Goal: Transaction & Acquisition: Purchase product/service

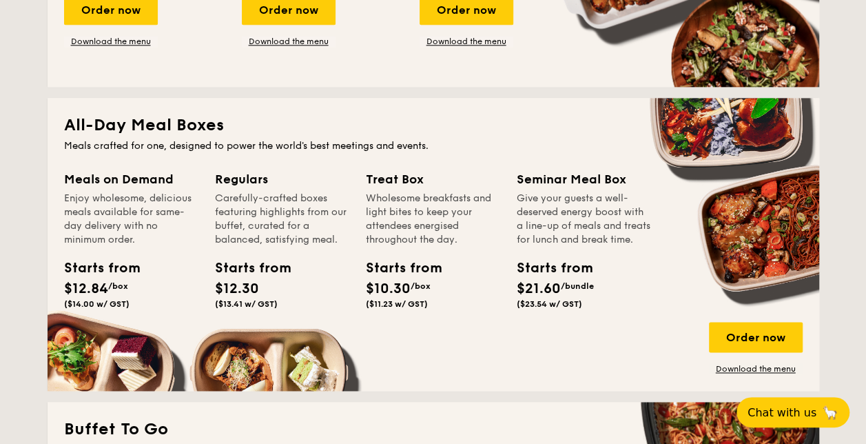
scroll to position [832, 0]
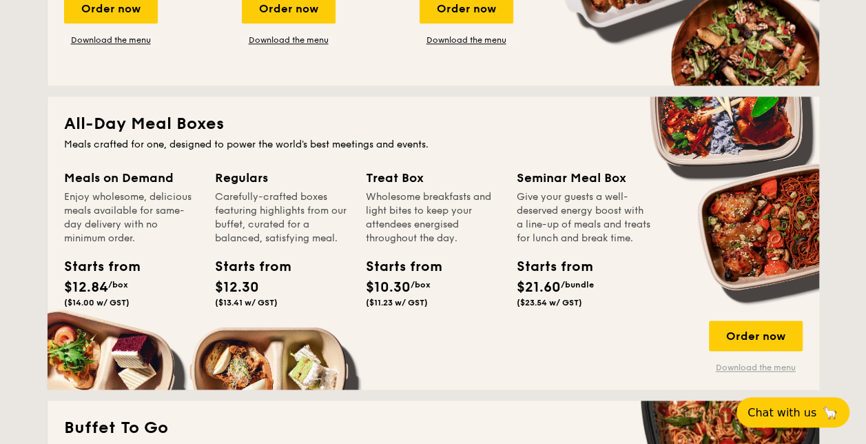
click at [725, 371] on link "Download the menu" at bounding box center [756, 367] width 94 height 11
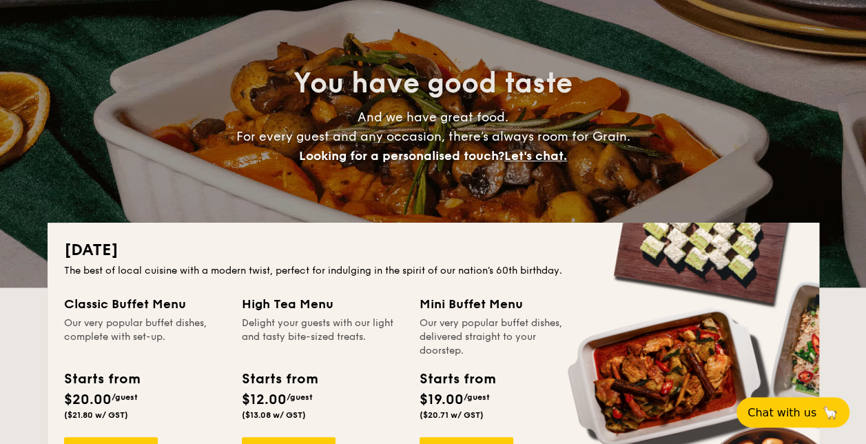
scroll to position [0, 0]
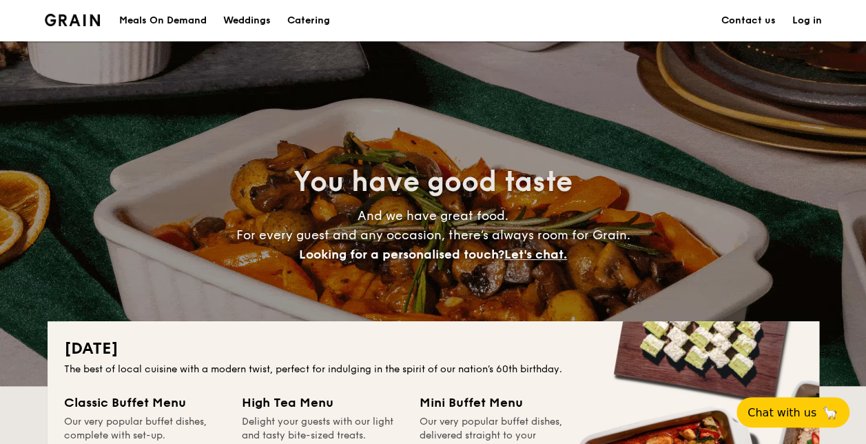
click at [175, 16] on div "Meals On Demand" at bounding box center [162, 20] width 87 height 41
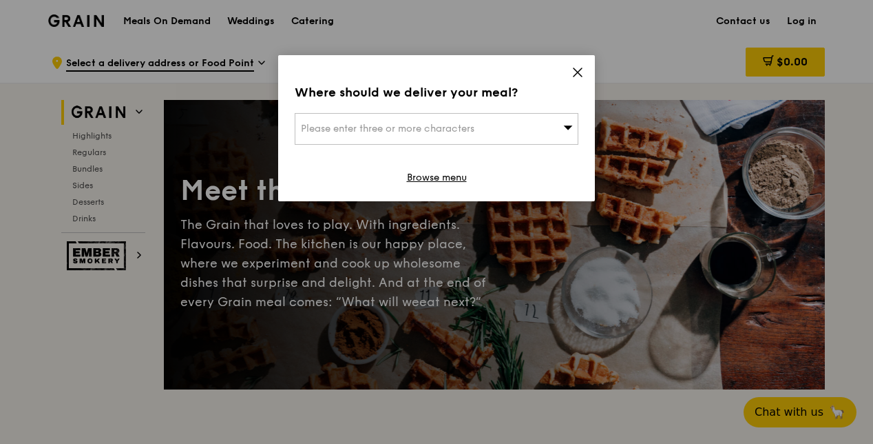
click at [382, 131] on span "Please enter three or more characters" at bounding box center [388, 129] width 174 height 12
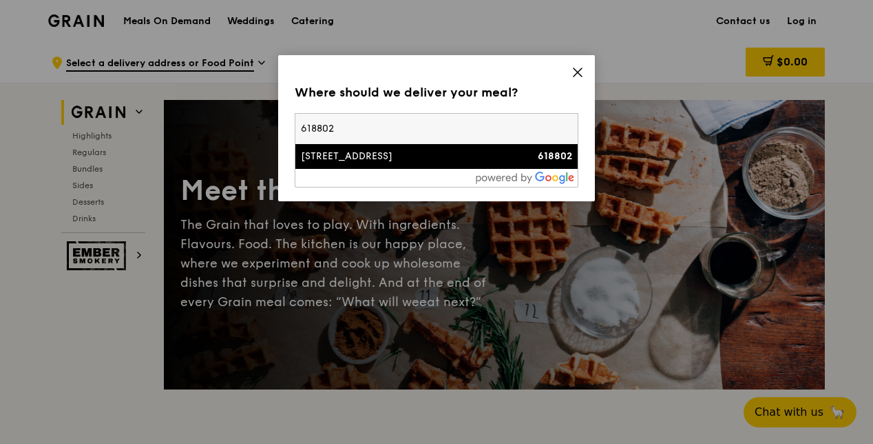
type input "618802"
click at [396, 167] on li "[STREET_ADDRESS] 618802" at bounding box center [436, 156] width 282 height 25
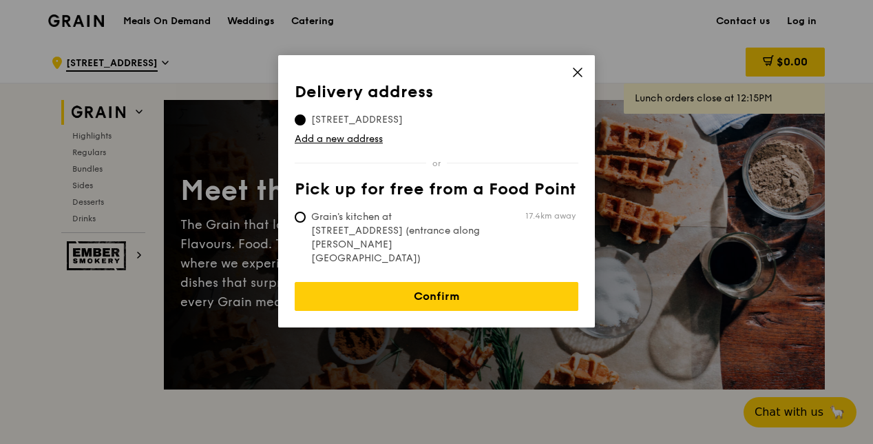
click at [316, 215] on span "Grain's kitchen at [STREET_ADDRESS] (entrance along [PERSON_NAME][GEOGRAPHIC_DA…" at bounding box center [397, 237] width 205 height 55
click at [306, 215] on input "Grain's kitchen at [STREET_ADDRESS] (entrance along [PERSON_NAME][GEOGRAPHIC_DA…" at bounding box center [300, 216] width 11 height 11
radio input "true"
click at [309, 114] on span "[STREET_ADDRESS]" at bounding box center [357, 120] width 125 height 14
click at [306, 114] on input "[STREET_ADDRESS]" at bounding box center [300, 119] width 11 height 11
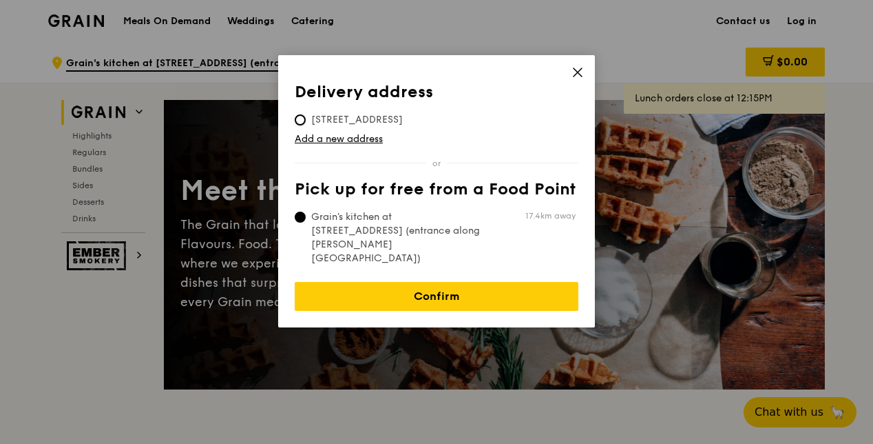
radio input "true"
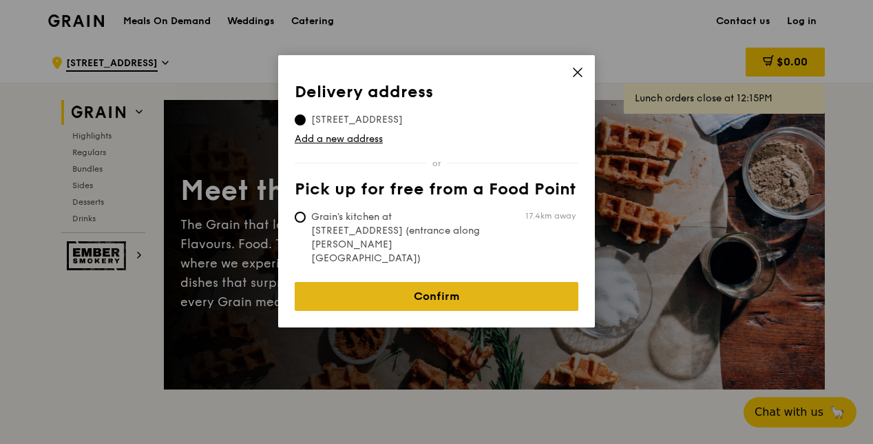
click at [343, 282] on link "Confirm" at bounding box center [437, 296] width 284 height 29
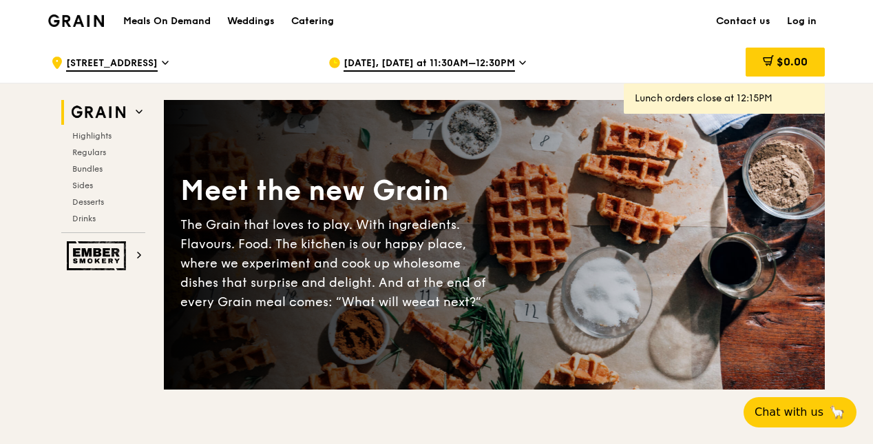
click at [446, 63] on span "[DATE], [DATE] at 11:30AM–12:30PM" at bounding box center [430, 63] width 172 height 15
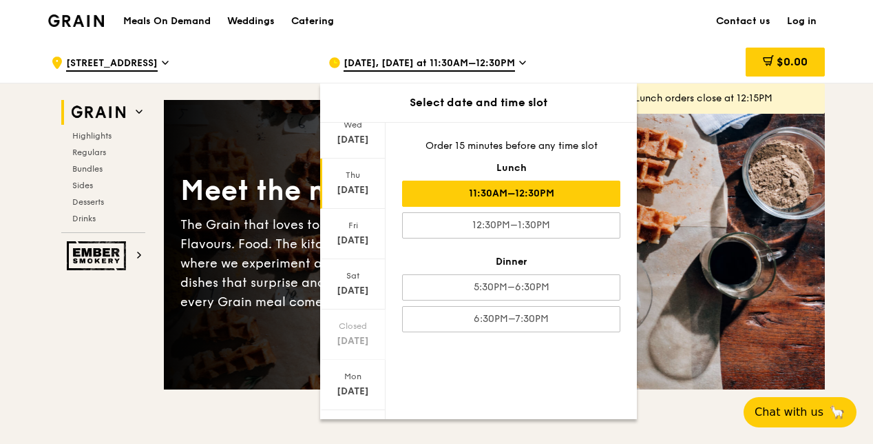
scroll to position [125, 0]
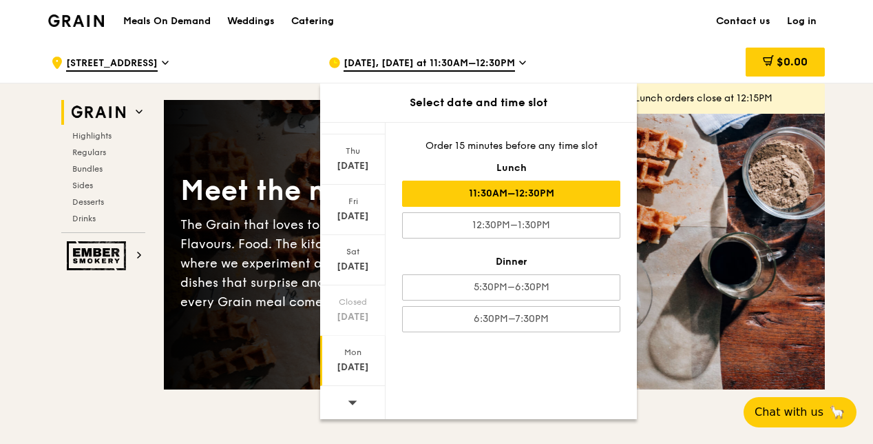
click at [355, 362] on div "[DATE]" at bounding box center [352, 367] width 61 height 14
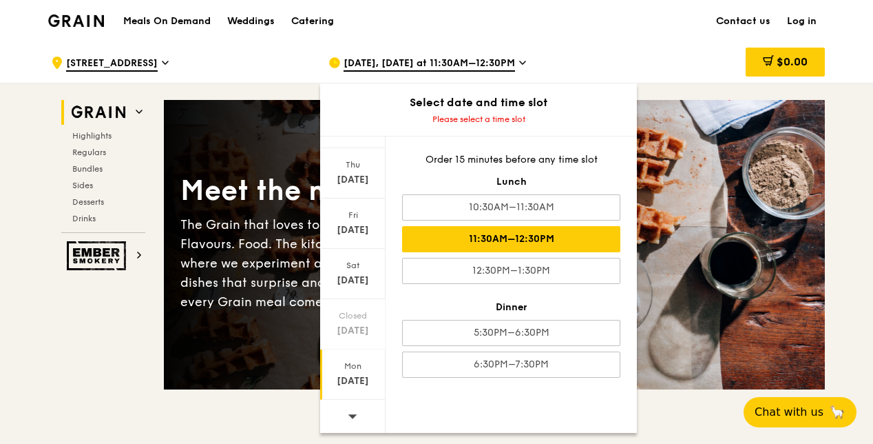
click at [501, 229] on div "11:30AM–12:30PM" at bounding box center [511, 239] width 218 height 26
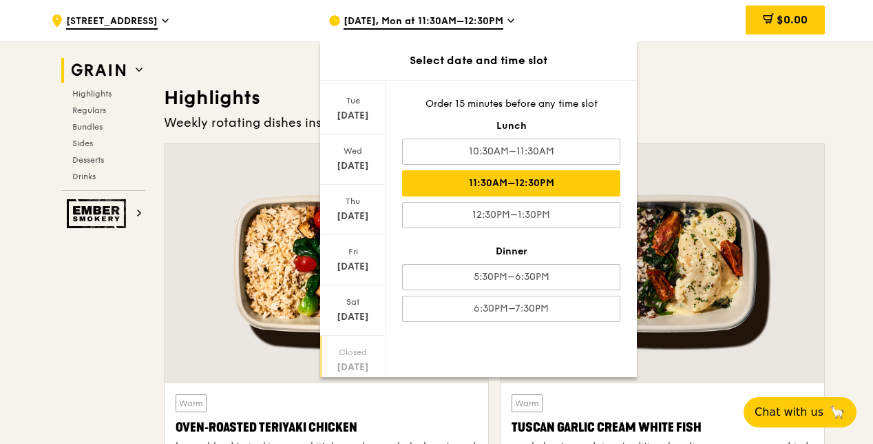
scroll to position [32, 0]
click at [714, 153] on div at bounding box center [663, 263] width 324 height 239
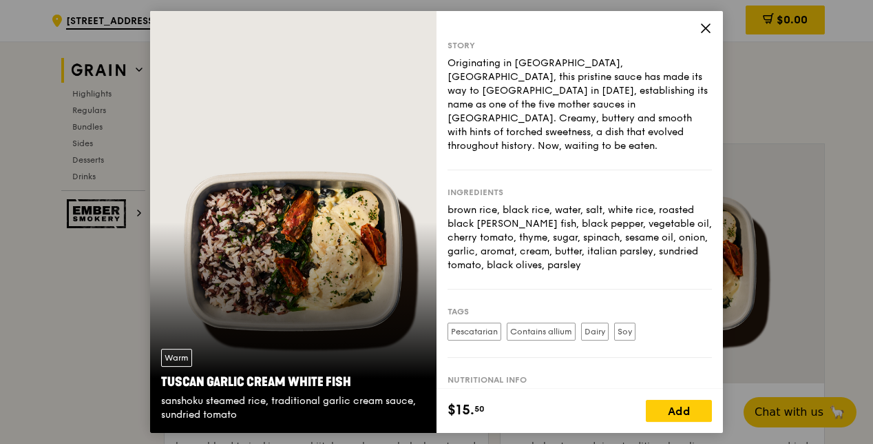
click at [704, 21] on div "Story Originating in [GEOGRAPHIC_DATA], [GEOGRAPHIC_DATA], this pristine sauce …" at bounding box center [580, 199] width 287 height 377
click at [699, 28] on div "Story Originating in [GEOGRAPHIC_DATA], [GEOGRAPHIC_DATA], this pristine sauce …" at bounding box center [580, 199] width 287 height 377
click at [708, 24] on icon at bounding box center [706, 28] width 12 height 12
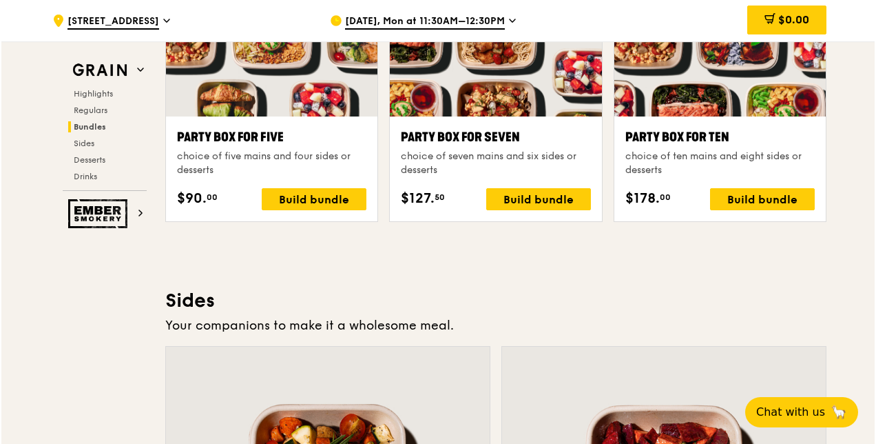
scroll to position [2833, 0]
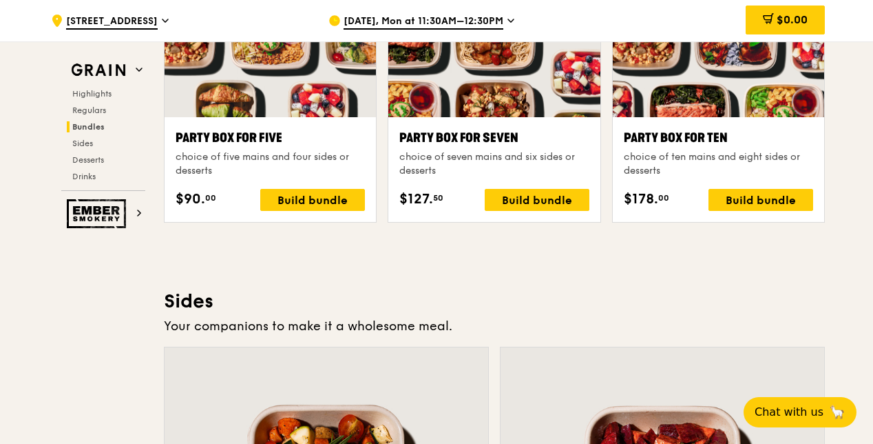
click at [293, 154] on div "choice of five mains and four sides or desserts" at bounding box center [270, 164] width 189 height 28
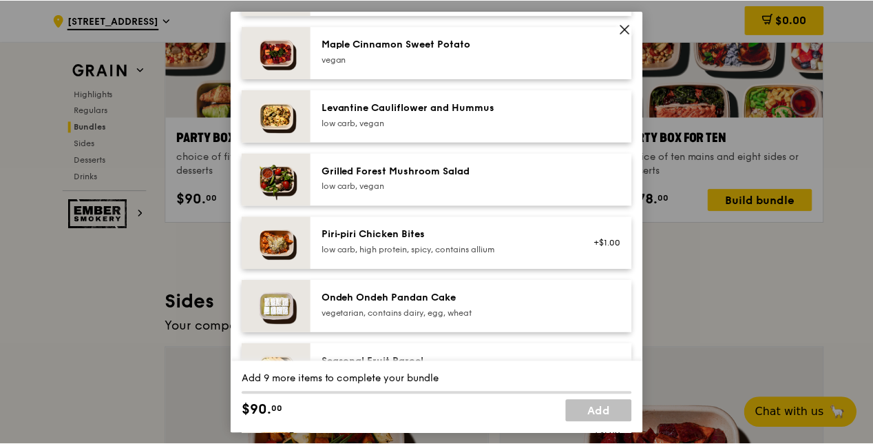
scroll to position [812, 0]
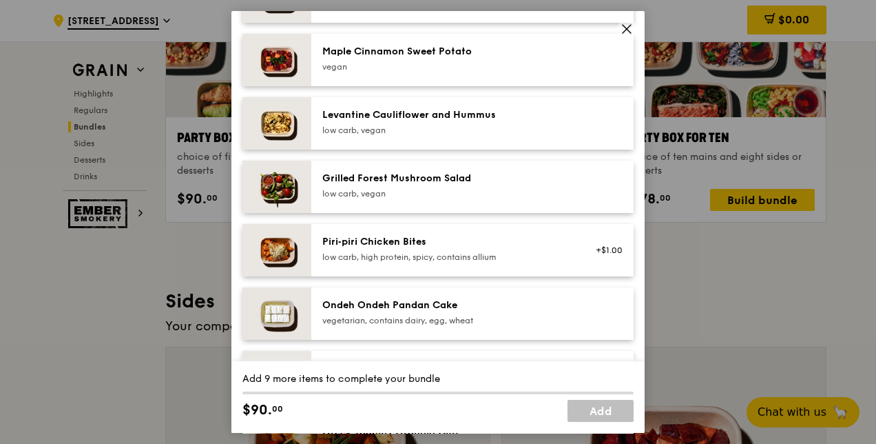
click at [629, 27] on icon at bounding box center [627, 29] width 8 height 8
